Goal: Task Accomplishment & Management: Complete application form

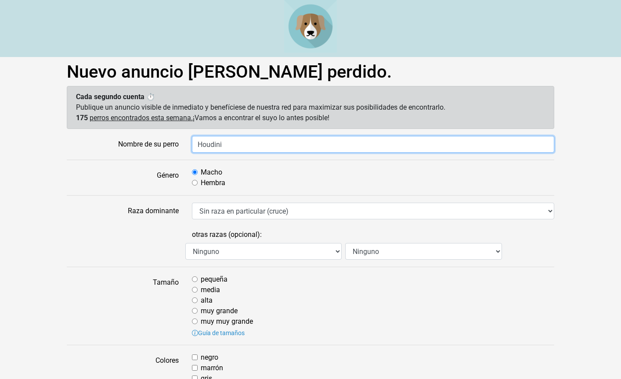
type input "Houdini"
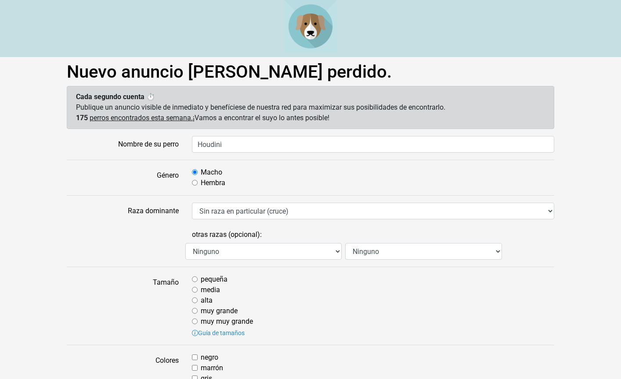
click at [198, 185] on div "Hembra" at bounding box center [373, 183] width 362 height 11
click at [198, 181] on div "Hembra" at bounding box center [373, 183] width 362 height 11
click at [193, 183] on input "Hembra" at bounding box center [195, 183] width 6 height 6
radio input "true"
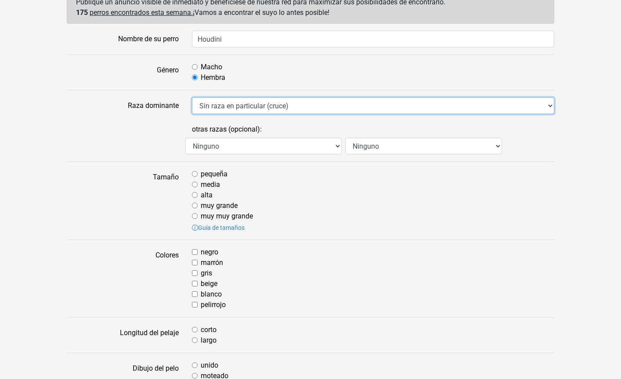
scroll to position [110, 0]
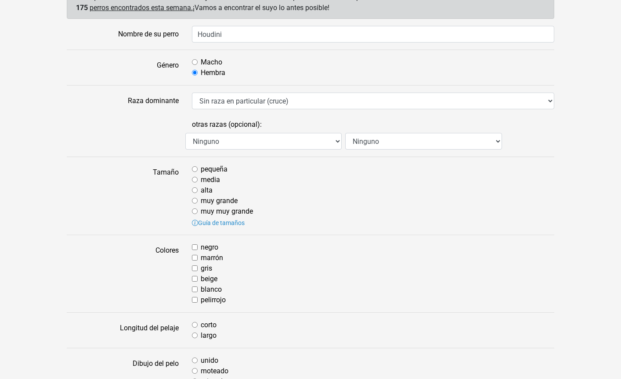
click at [195, 180] on input "media" at bounding box center [195, 180] width 6 height 6
radio input "true"
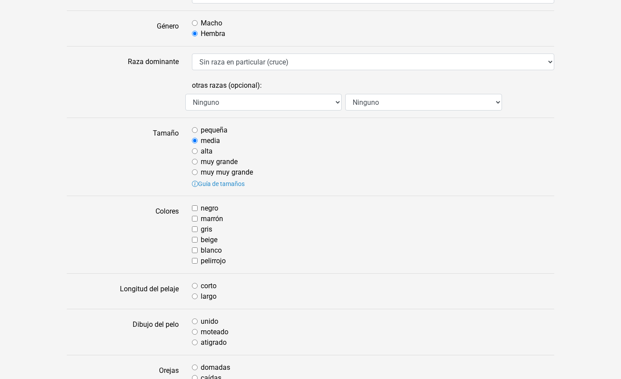
scroll to position [155, 0]
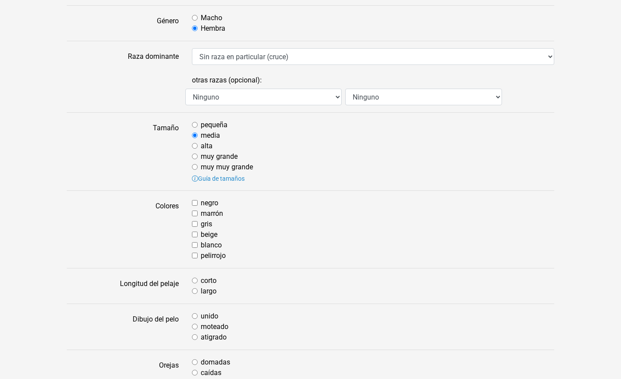
click at [197, 232] on input "beige" at bounding box center [195, 235] width 6 height 6
checkbox input "true"
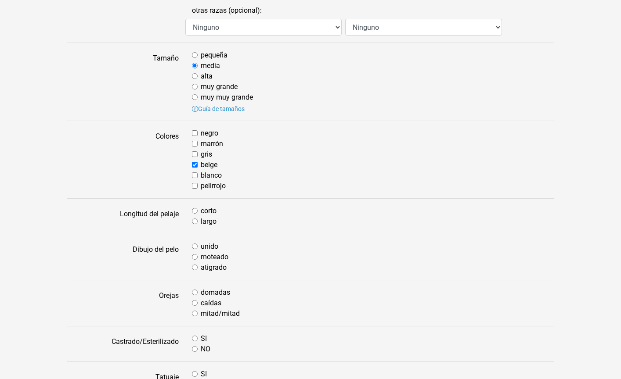
scroll to position [237, 0]
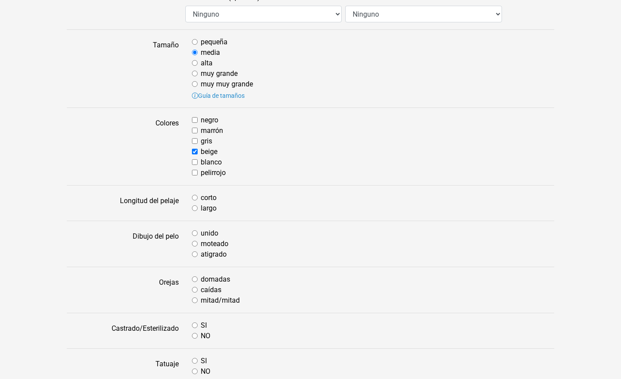
click at [197, 198] on input "corto" at bounding box center [195, 198] width 6 height 6
radio input "true"
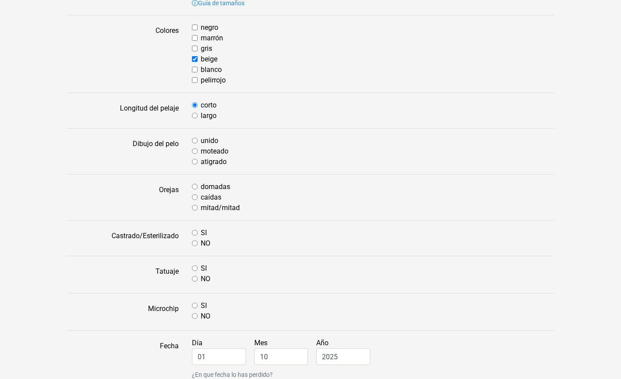
scroll to position [335, 0]
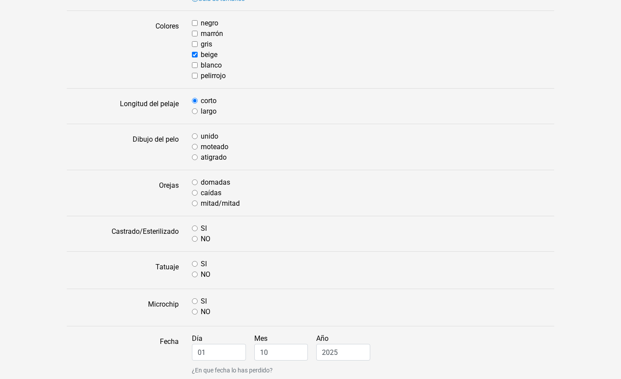
click at [195, 133] on div "unido" at bounding box center [373, 136] width 362 height 11
click at [195, 135] on input "unido" at bounding box center [195, 136] width 6 height 6
radio input "true"
click at [195, 190] on input "caídas" at bounding box center [195, 193] width 6 height 6
radio input "true"
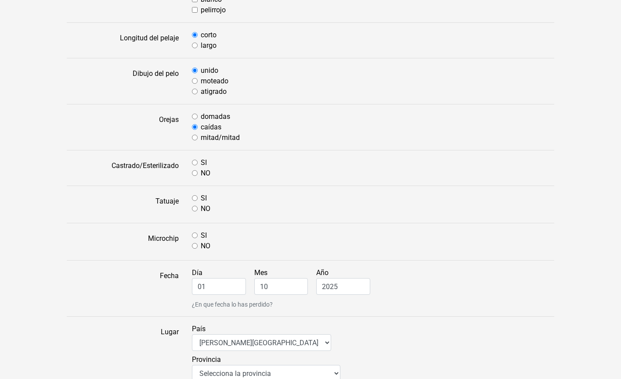
scroll to position [403, 0]
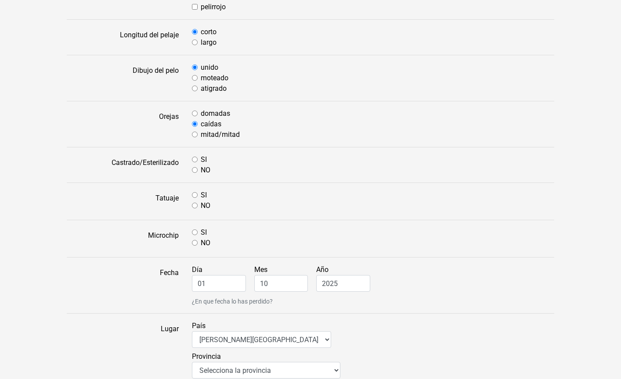
click at [198, 159] on div "SI" at bounding box center [373, 160] width 362 height 11
click at [195, 159] on input "SI" at bounding box center [195, 160] width 6 height 6
radio input "true"
click at [197, 204] on div "NO" at bounding box center [373, 206] width 362 height 11
click at [194, 205] on input "NO" at bounding box center [195, 206] width 6 height 6
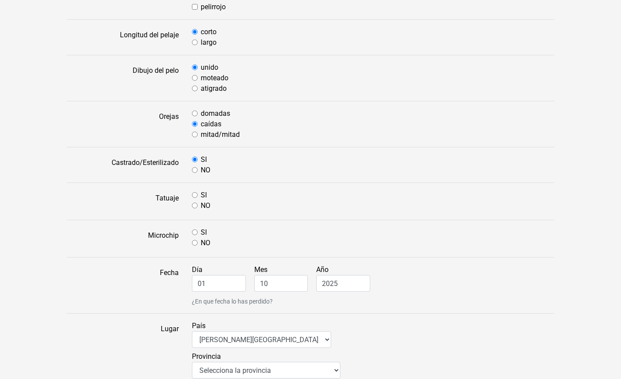
radio input "true"
click at [197, 241] on input "NO" at bounding box center [195, 243] width 6 height 6
radio input "true"
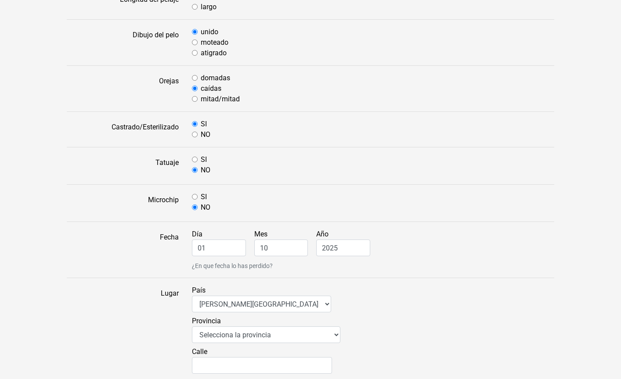
scroll to position [474, 0]
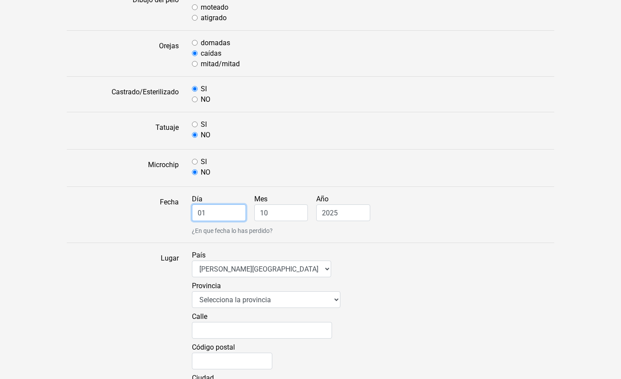
click at [221, 216] on input "01" at bounding box center [219, 213] width 54 height 17
drag, startPoint x: 232, startPoint y: 212, endPoint x: 131, endPoint y: 210, distance: 101.0
click at [131, 210] on div "Fecha Día 01 Mes 10 Año 2025 ¿En que fecha lo has perdido?" at bounding box center [310, 215] width 500 height 42
type input "29"
click at [276, 208] on input "10" at bounding box center [281, 213] width 54 height 17
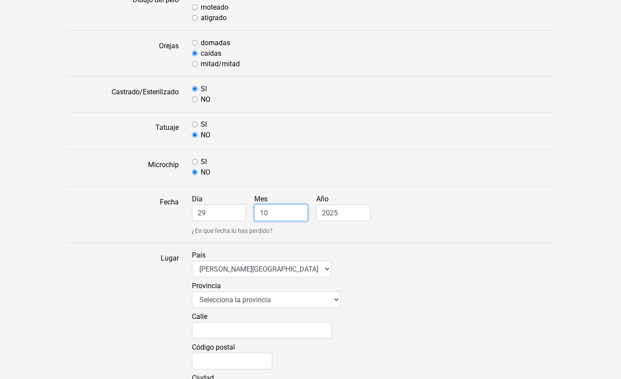
click at [276, 208] on input "10" at bounding box center [281, 213] width 54 height 17
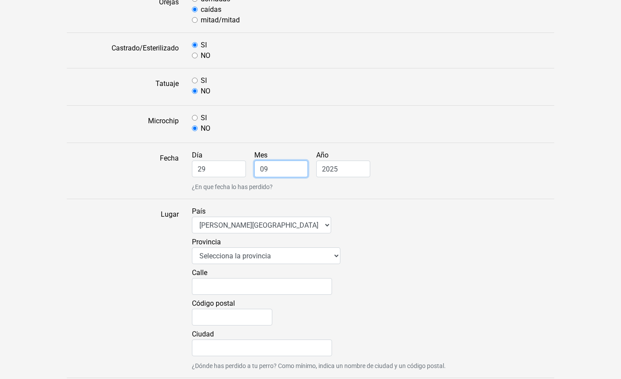
scroll to position [565, 0]
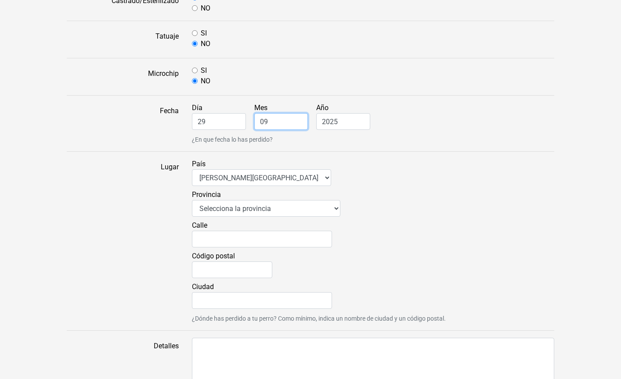
type input "09"
select select "7"
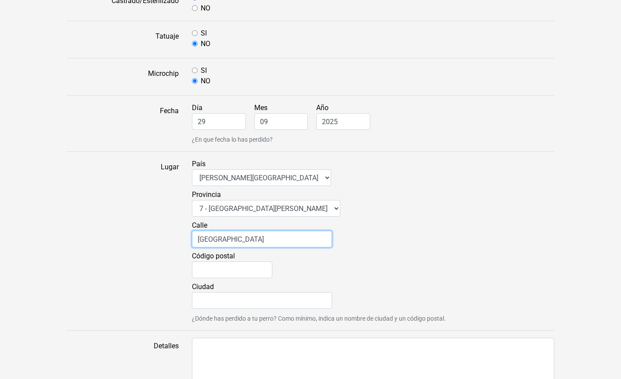
type input "Avenida 10"
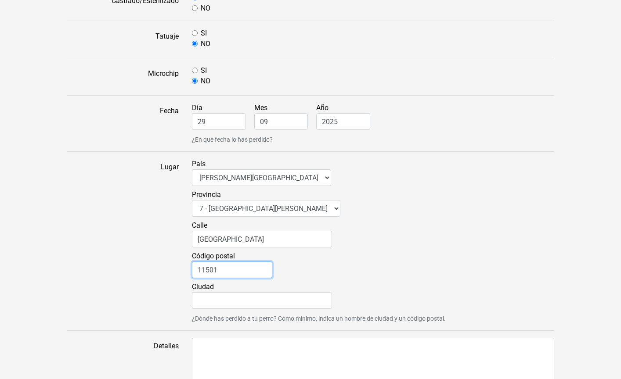
type input "11501"
click at [261, 240] on input "Avenida 10" at bounding box center [262, 239] width 140 height 17
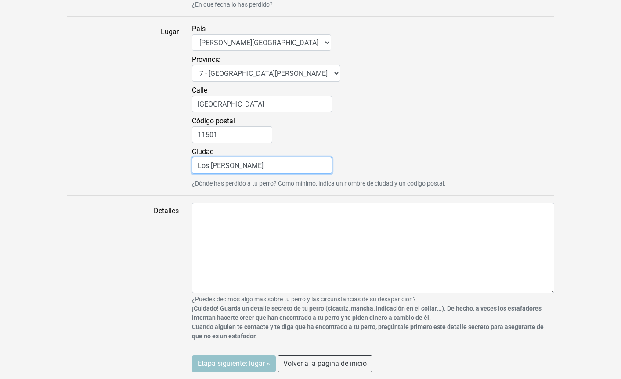
type input "Los Yoses"
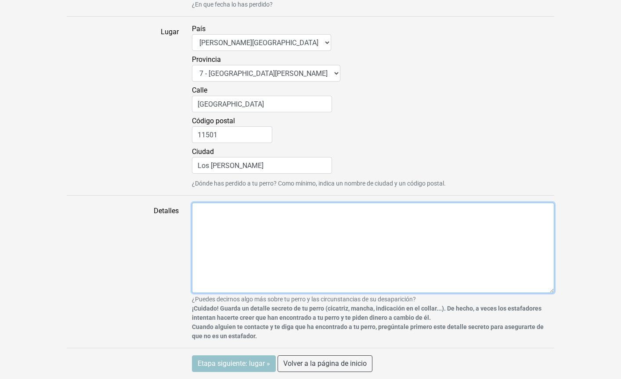
scroll to position [701, 0]
click at [254, 235] on textarea "Detalles" at bounding box center [373, 248] width 362 height 90
click at [238, 228] on textarea "Detalles" at bounding box center [373, 248] width 362 height 90
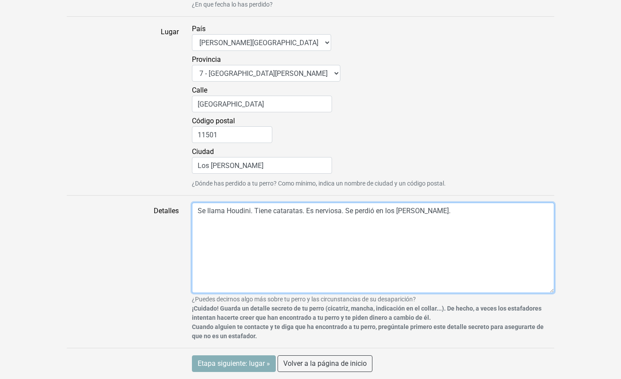
type textarea "Se llama Houdini. Tiene cataratas. Es nerviosa. Se perdió en los Yoses."
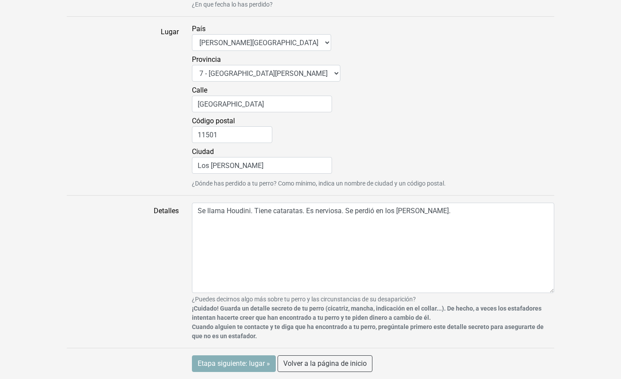
click at [237, 363] on input "Etapa siguiente: lugar »" at bounding box center [234, 364] width 84 height 17
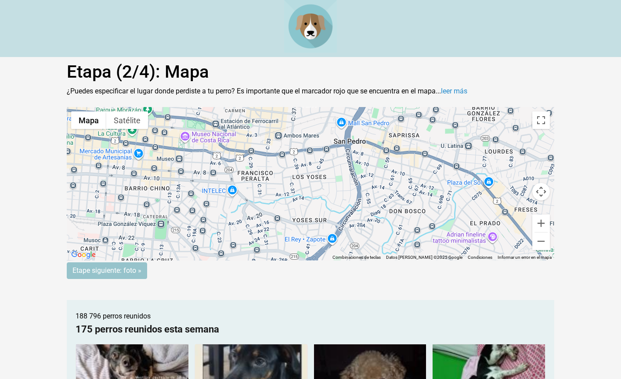
drag, startPoint x: 319, startPoint y: 186, endPoint x: 280, endPoint y: 186, distance: 38.6
click at [280, 186] on div "Para activar la función de arrastrar con el teclado, presiona Alt + Intro. Una …" at bounding box center [310, 184] width 487 height 154
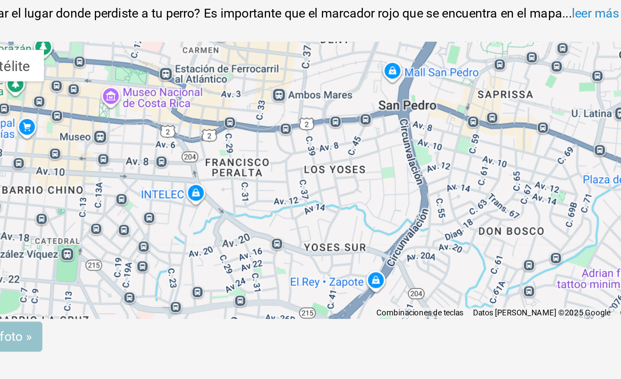
drag, startPoint x: 149, startPoint y: 94, endPoint x: 176, endPoint y: 97, distance: 27.0
click at [301, 189] on gmp-advanced-marker at bounding box center [301, 189] width 0 height 0
drag, startPoint x: 178, startPoint y: 97, endPoint x: 189, endPoint y: 83, distance: 18.1
click at [312, 175] on gmp-advanced-marker at bounding box center [312, 175] width 0 height 0
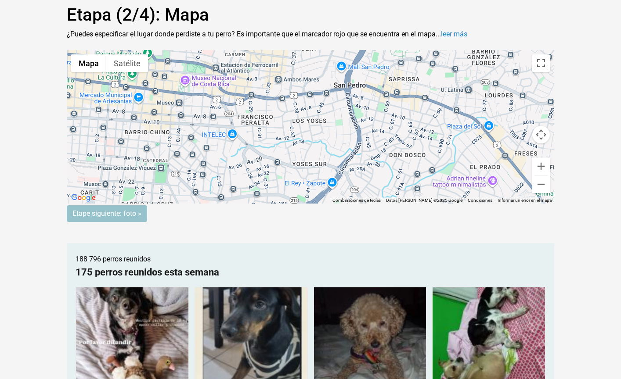
scroll to position [83, 0]
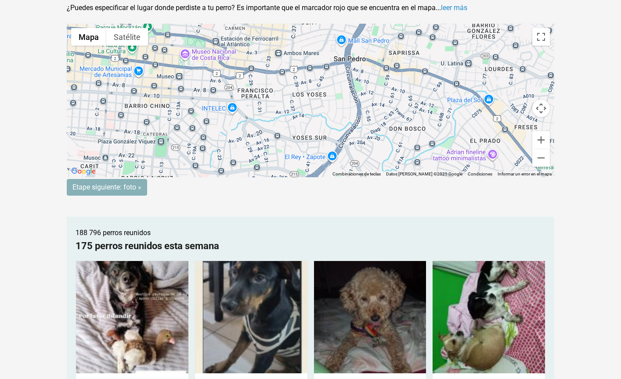
click at [134, 187] on input "Etape siguiente: foto »" at bounding box center [107, 187] width 80 height 17
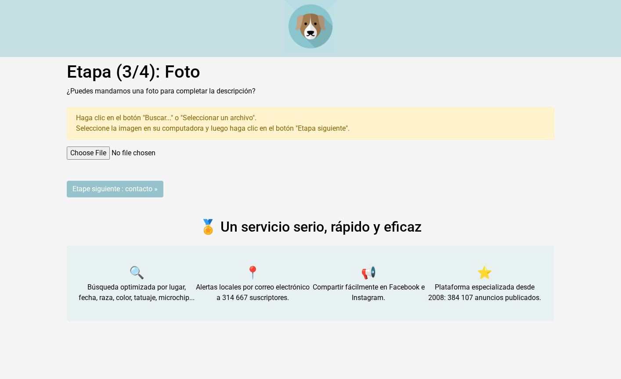
click at [92, 150] on input "file" at bounding box center [310, 153] width 487 height 13
type input "C:\fakepath\a9235a33-e8de-4422-9578-d2ef01fd7ec5.jpeg"
click at [135, 192] on input "Etape siguiente : contacto »" at bounding box center [115, 189] width 97 height 17
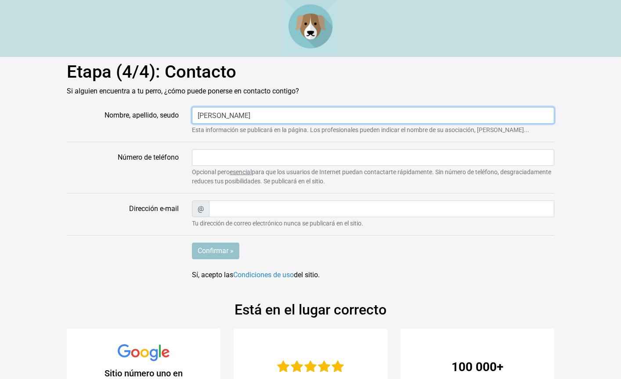
type input "Leonardo Chonkan"
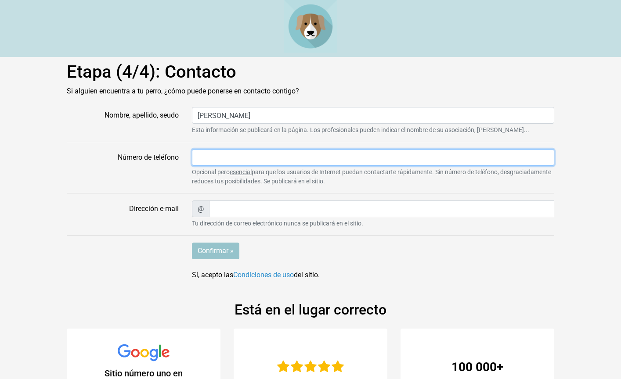
type input "*"
type input "+506"
type input "84183507"
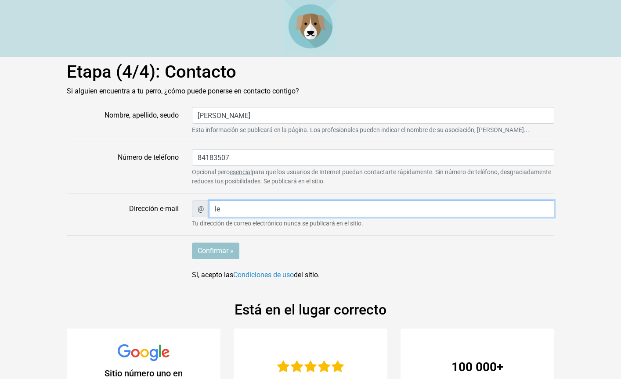
type input "leo"
type input "leo.ckl@gmail.com"
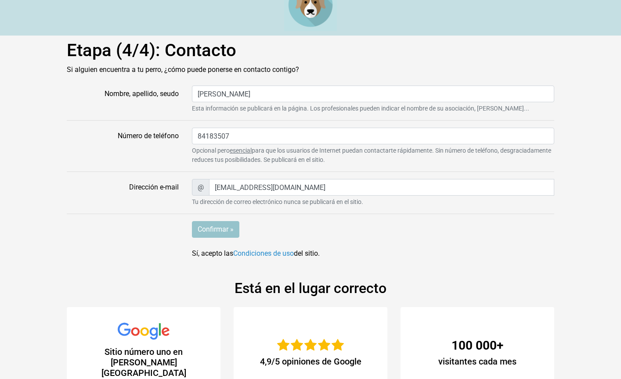
scroll to position [23, 0]
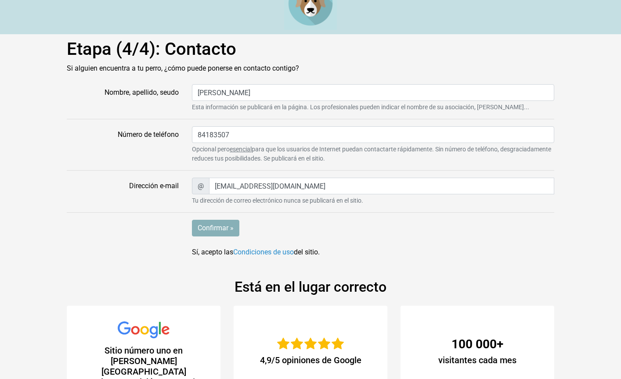
click at [223, 231] on input "Confirmar »" at bounding box center [215, 228] width 47 height 17
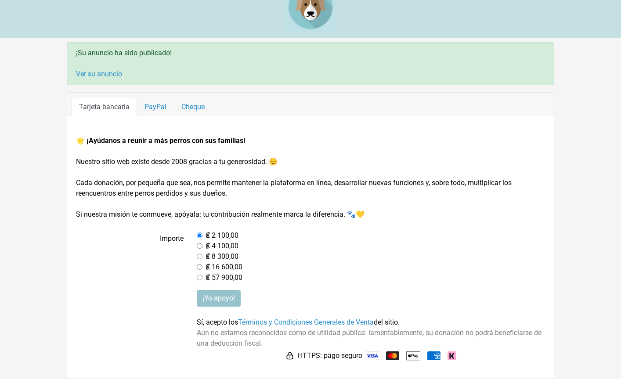
scroll to position [19, 0]
click at [212, 295] on input "¡Yo apoyo!" at bounding box center [219, 298] width 44 height 17
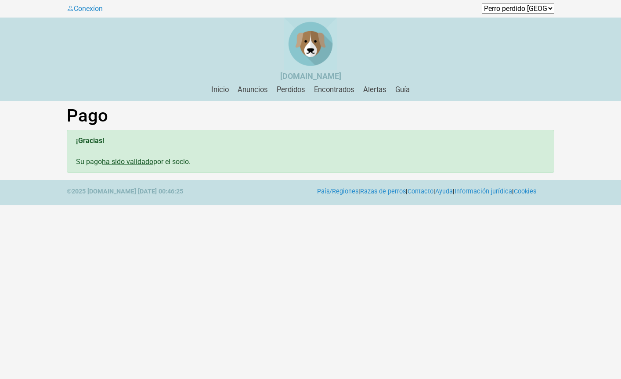
click at [272, 162] on div "¡Gracias! Su pago ha sido validado por el socio." at bounding box center [310, 151] width 487 height 43
click at [338, 93] on link "Encontrados" at bounding box center [333, 90] width 47 height 8
